Goal: Task Accomplishment & Management: Manage account settings

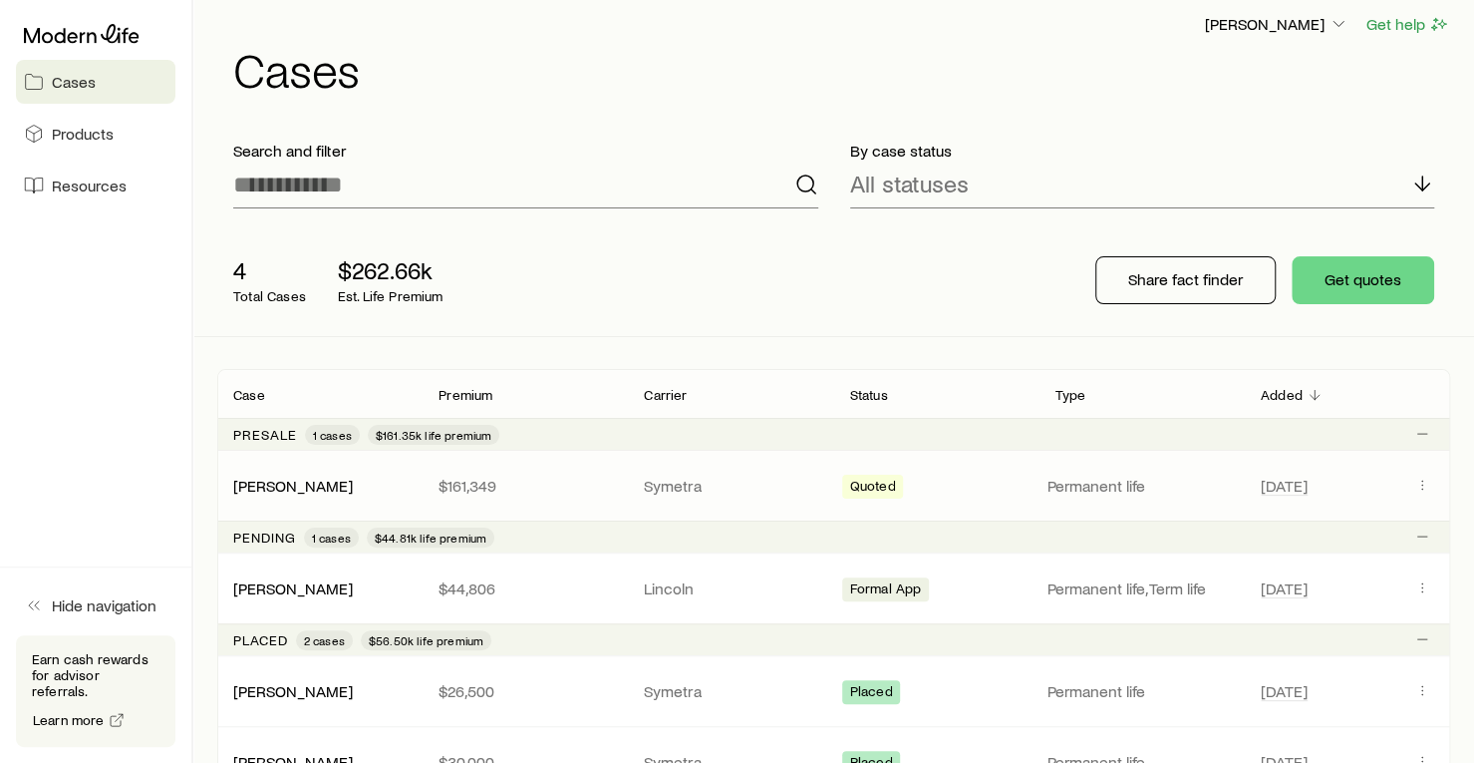
scroll to position [211, 0]
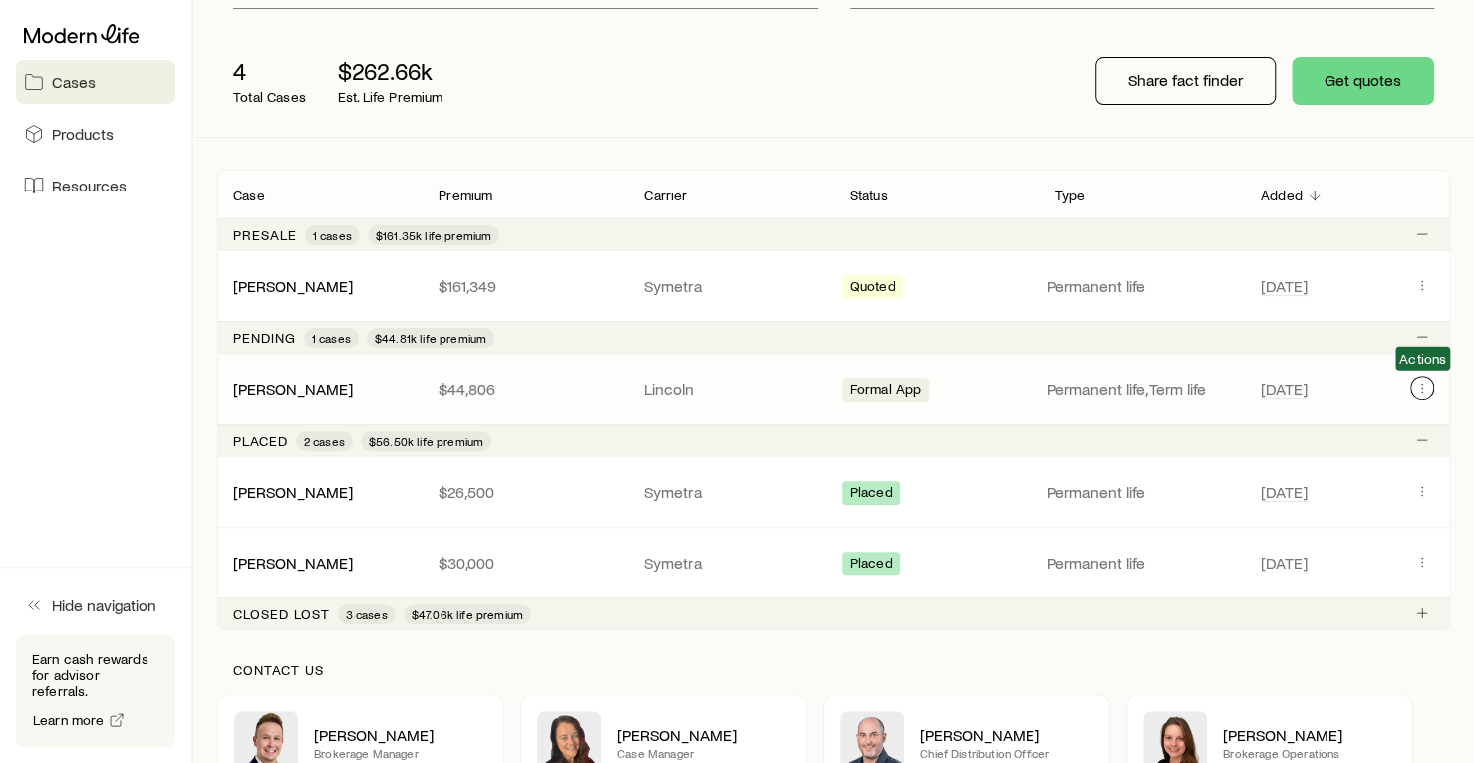
click at [1430, 390] on icon "Client cases" at bounding box center [1423, 388] width 16 height 16
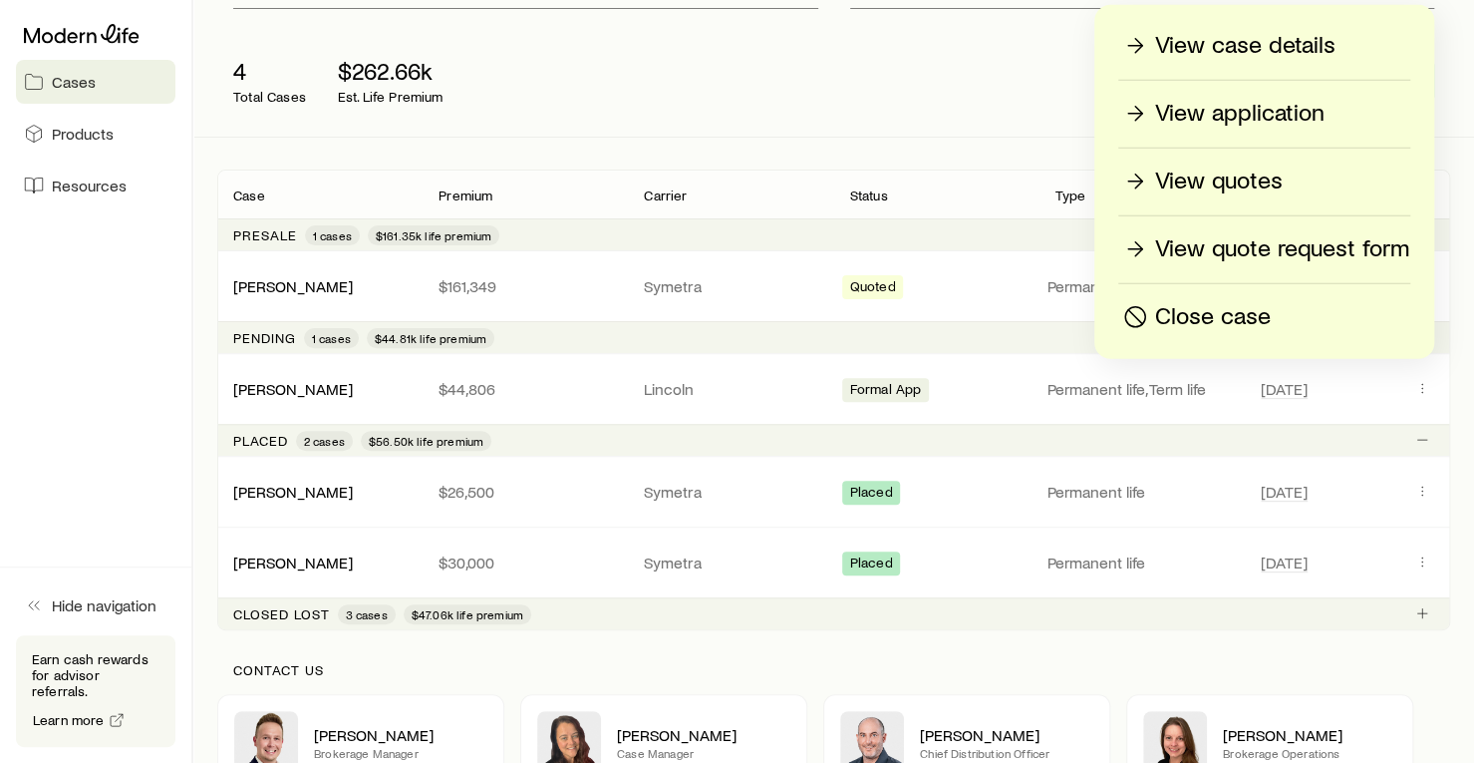
click at [1252, 51] on p "View case details" at bounding box center [1245, 46] width 180 height 32
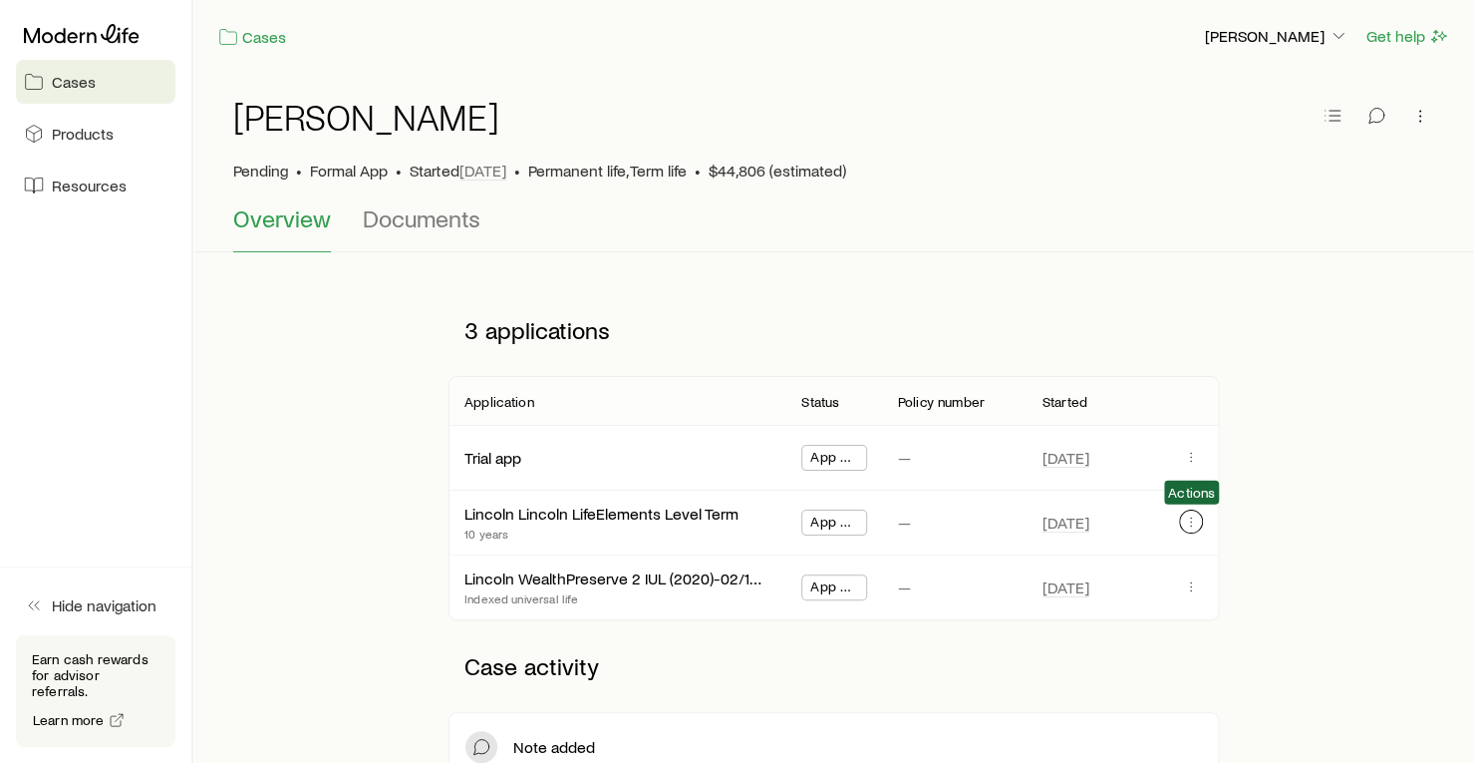
click at [1197, 509] on button "button" at bounding box center [1191, 521] width 24 height 24
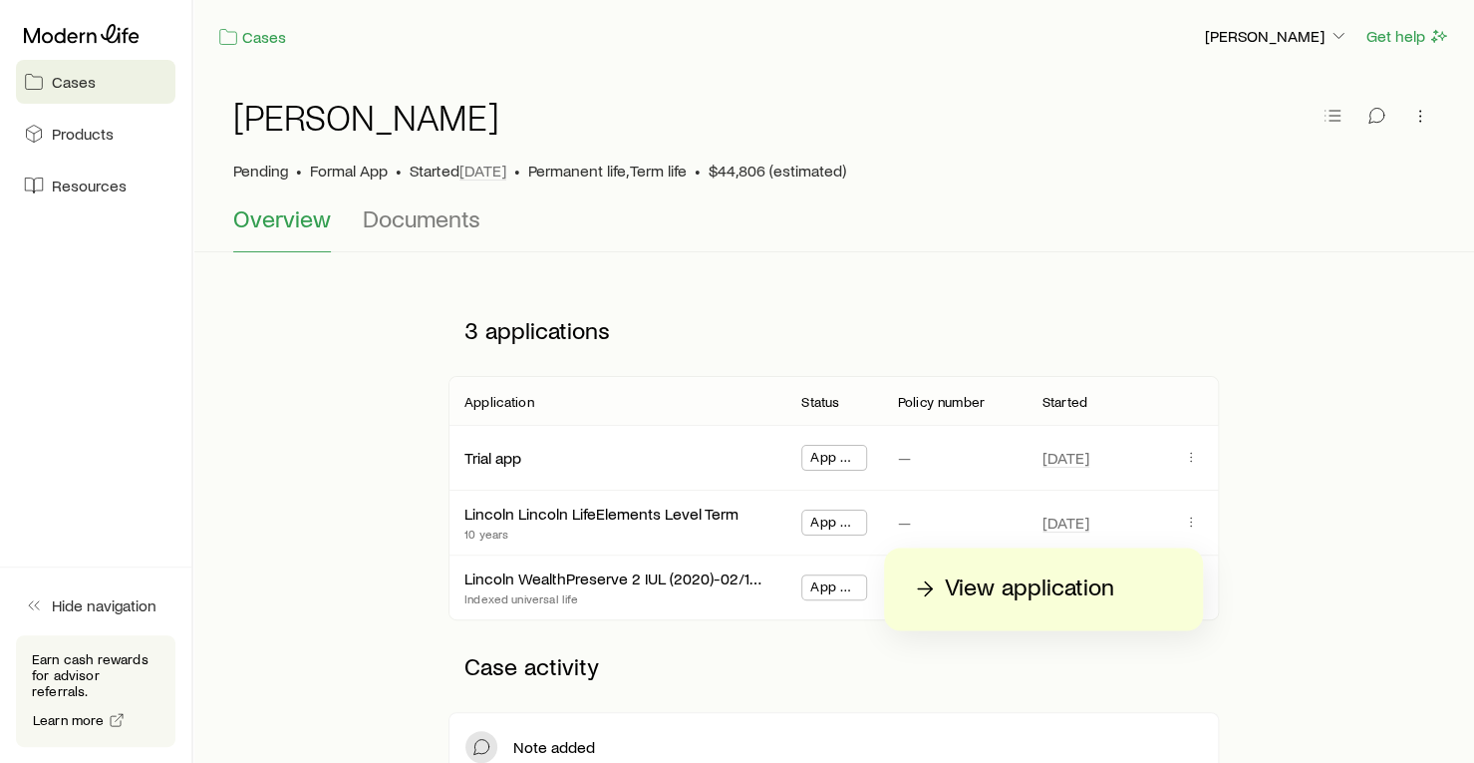
click at [1098, 601] on p "View application" at bounding box center [1029, 588] width 169 height 32
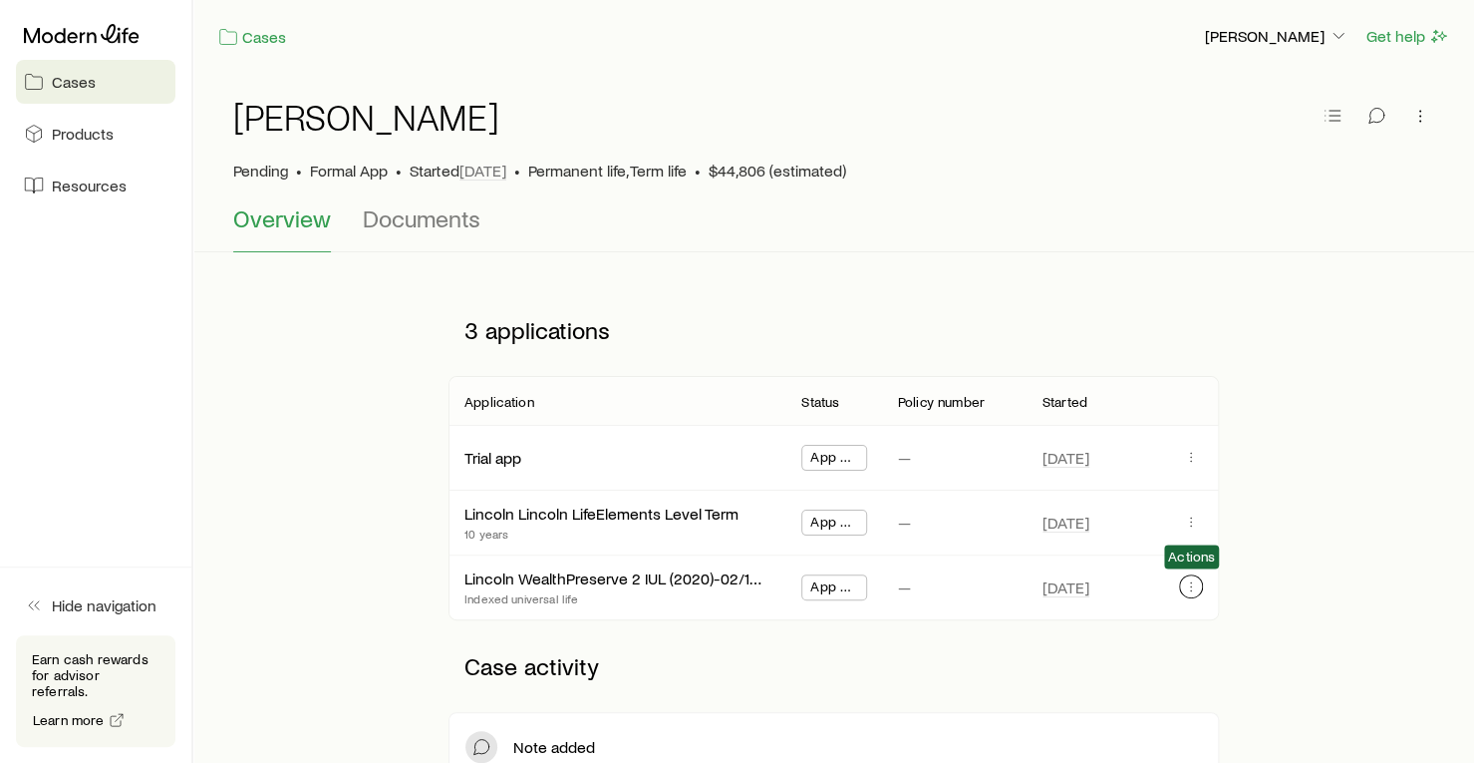
click at [1190, 592] on button "button" at bounding box center [1191, 586] width 24 height 24
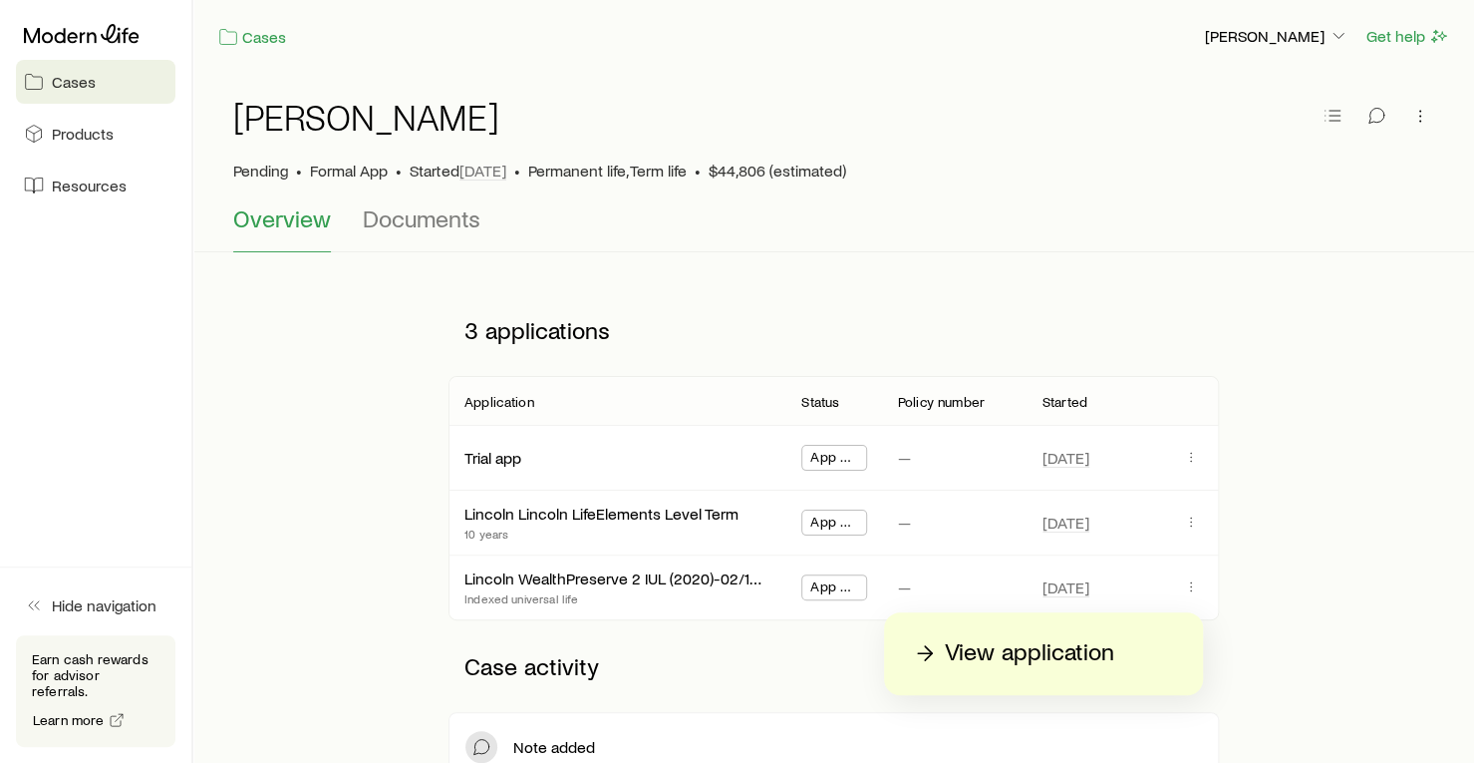
click at [1042, 681] on div "View application" at bounding box center [1043, 653] width 319 height 83
click at [1041, 667] on p "View application" at bounding box center [1029, 653] width 169 height 32
